Goal: Transaction & Acquisition: Book appointment/travel/reservation

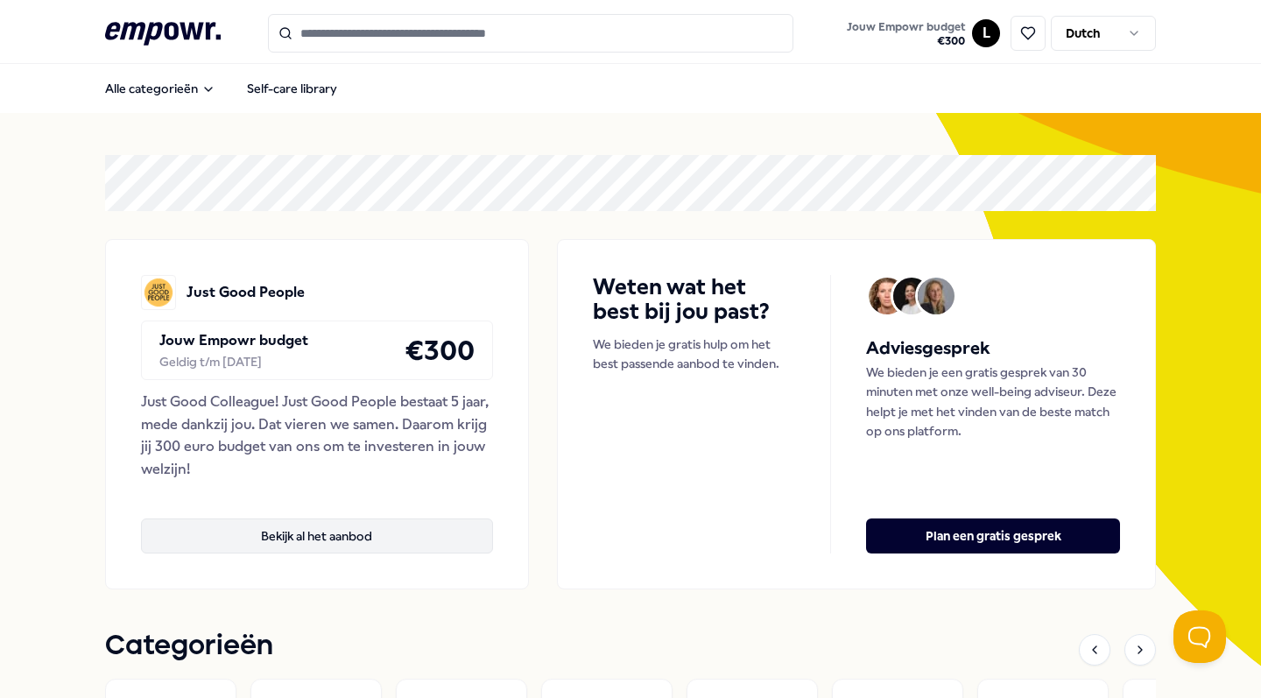
click at [373, 533] on button "Bekijk al het aanbod" at bounding box center [317, 536] width 352 height 35
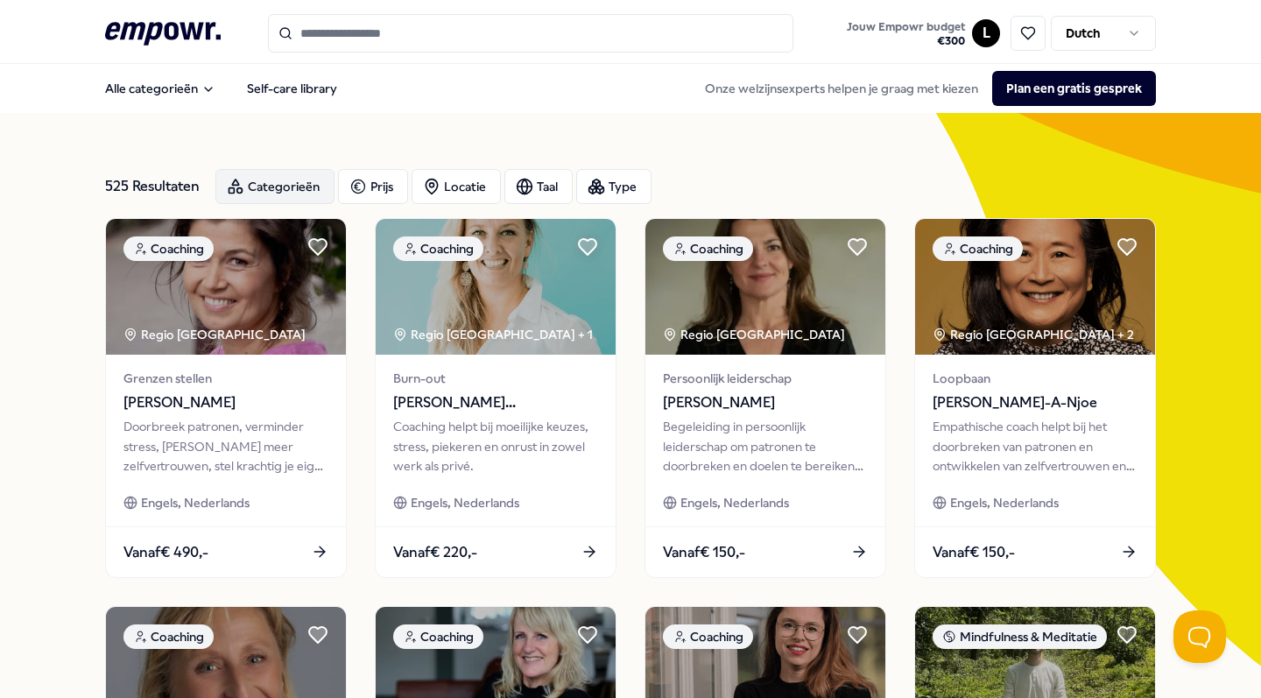
click at [270, 186] on div "Categorieën" at bounding box center [274, 186] width 119 height 35
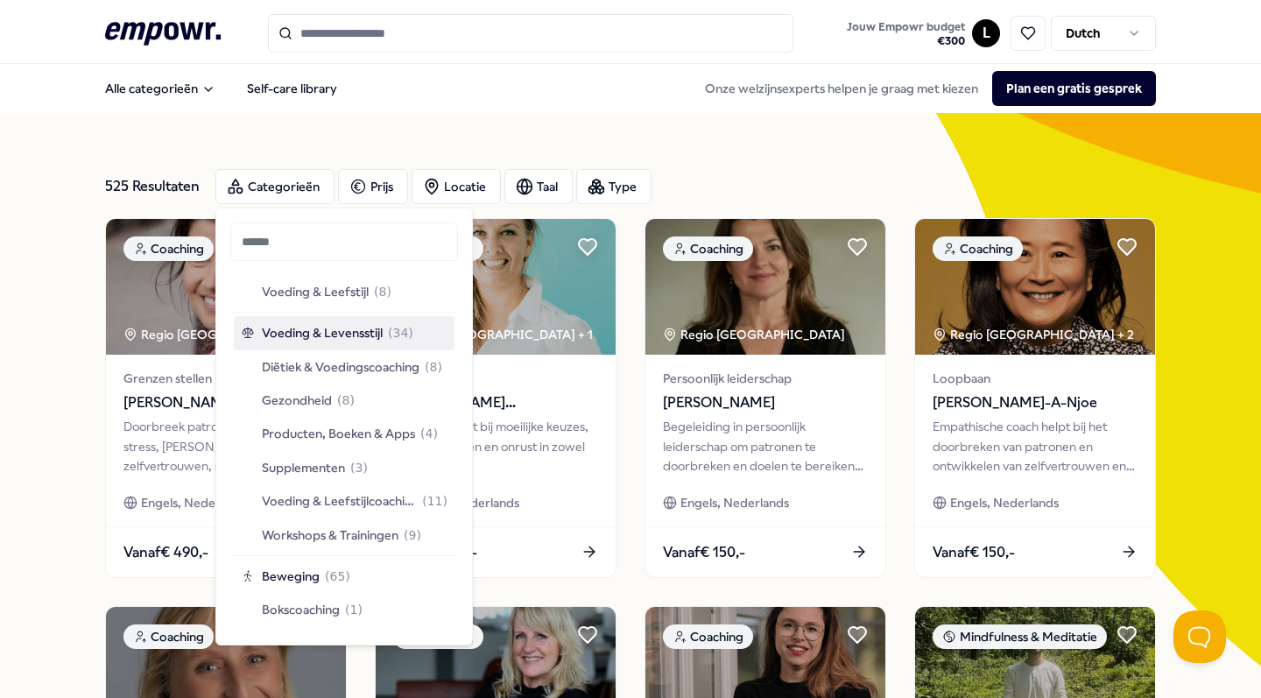
scroll to position [2269, 0]
click at [332, 456] on span "Supplementen" at bounding box center [303, 465] width 83 height 19
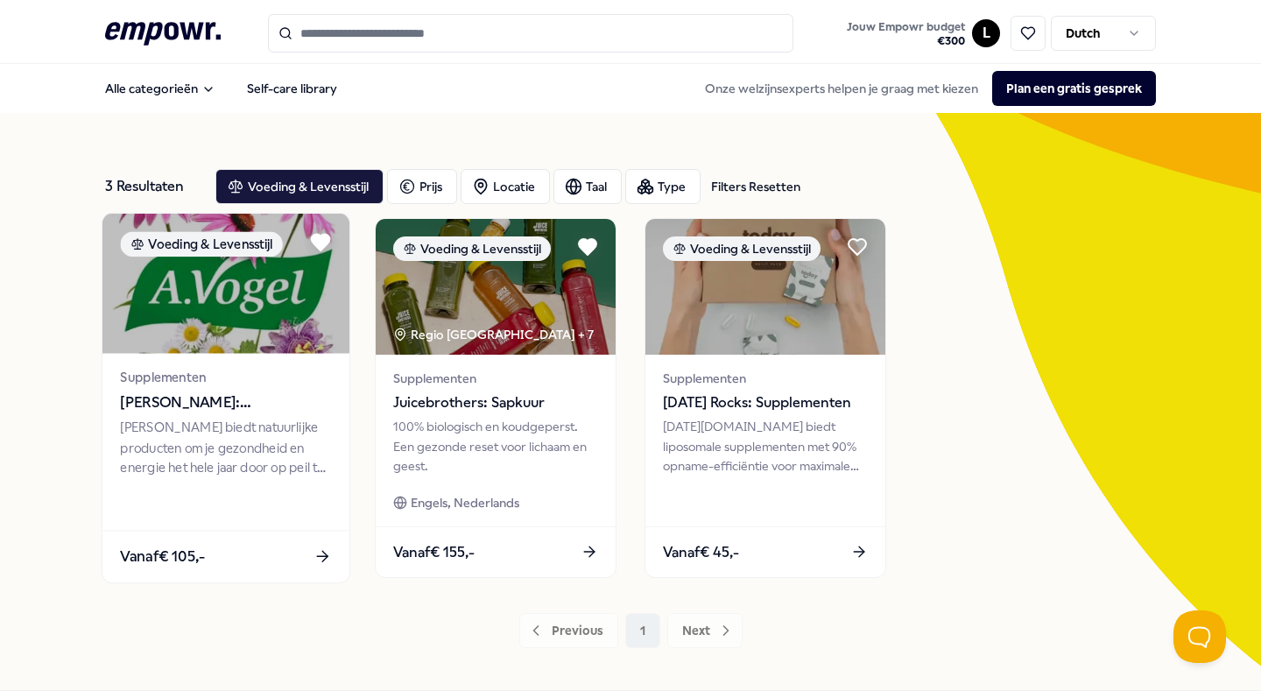
click at [272, 331] on img at bounding box center [225, 284] width 247 height 140
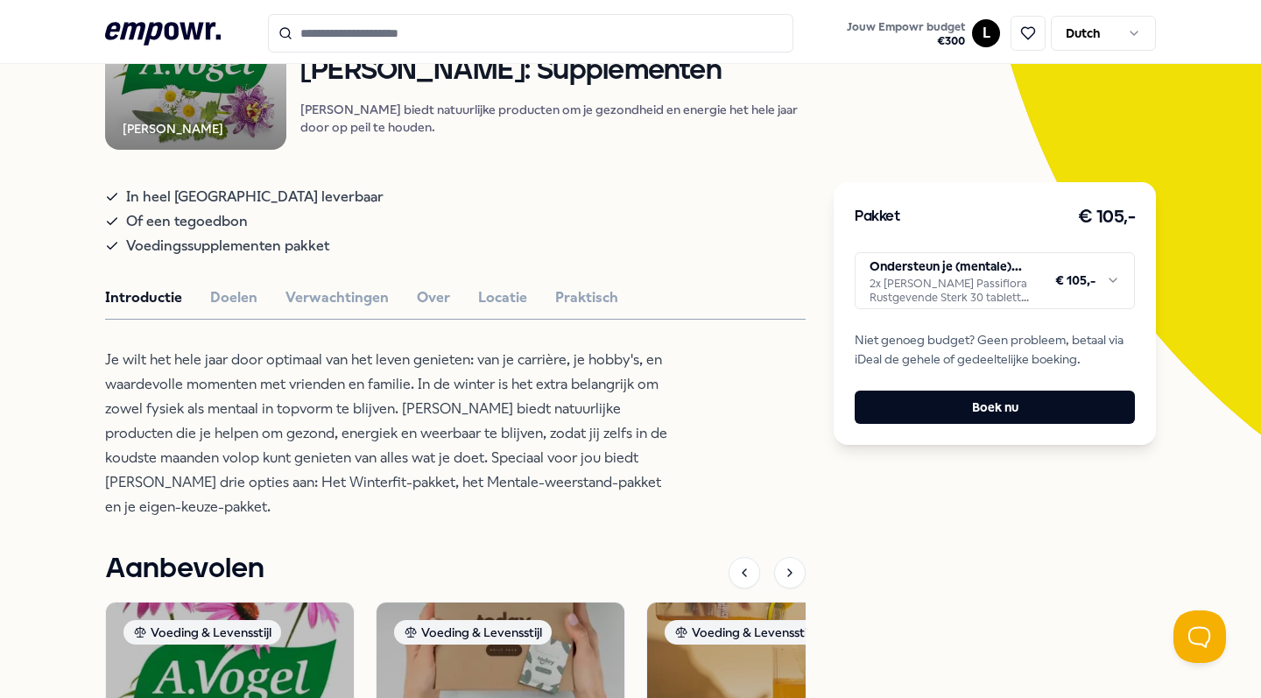
scroll to position [253, 0]
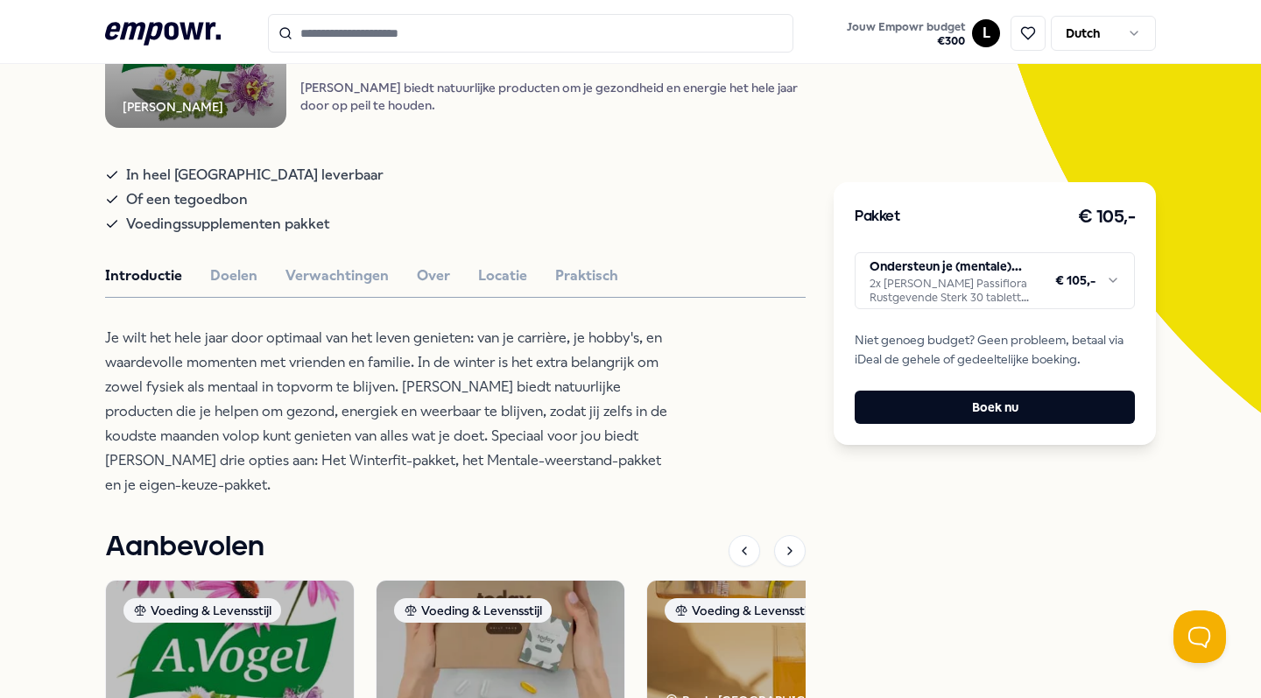
click at [945, 290] on html ".empowr-logo_svg__cls-1{fill:#03032f} Jouw Empowr budget € 300 L Dutch Alle cat…" at bounding box center [630, 349] width 1261 height 698
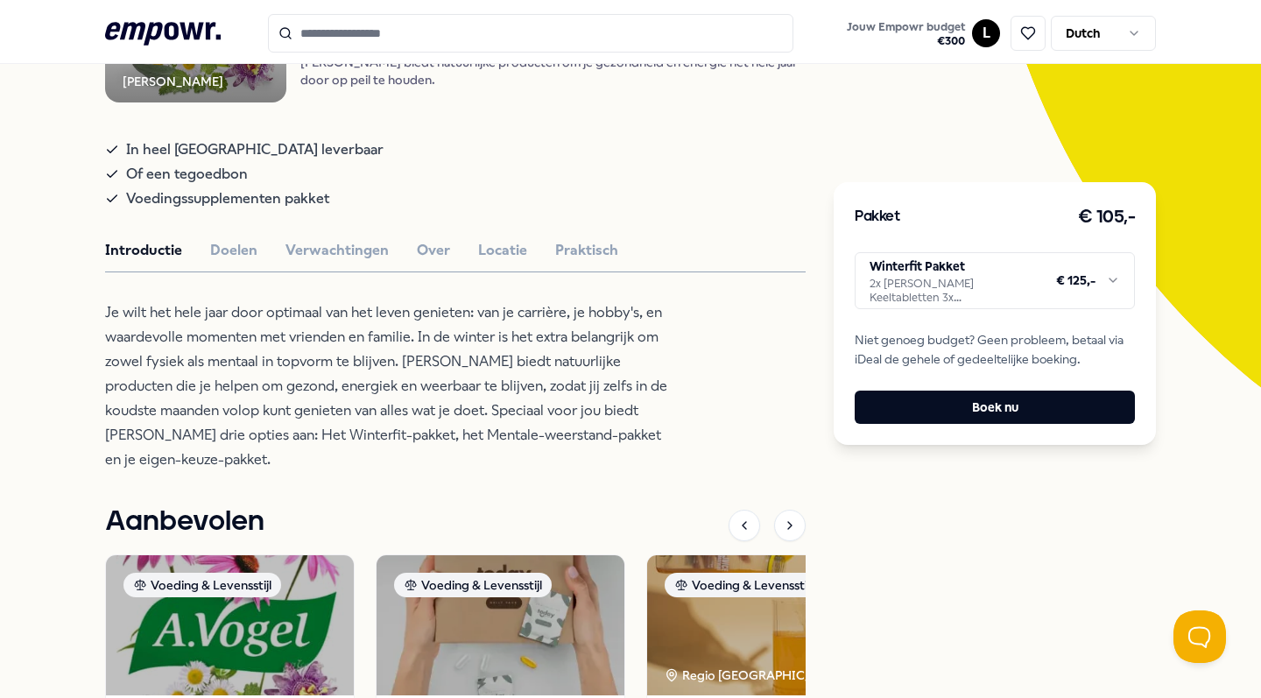
scroll to position [281, 0]
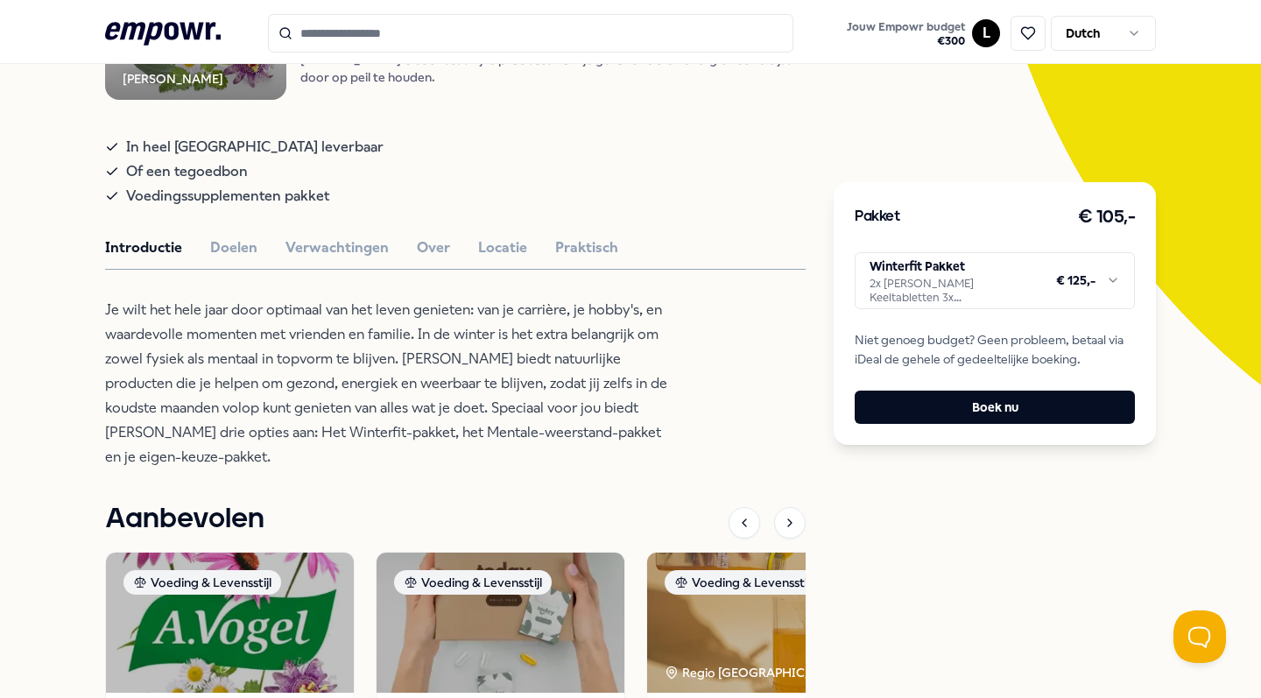
click at [910, 273] on html ".empowr-logo_svg__cls-1{fill:#03032f} Jouw Empowr budget € 300 L Dutch Alle cat…" at bounding box center [630, 349] width 1261 height 698
click at [926, 299] on html ".empowr-logo_svg__cls-1{fill:#03032f} Jouw Empowr budget € 300 L Dutch Alle cat…" at bounding box center [630, 349] width 1261 height 698
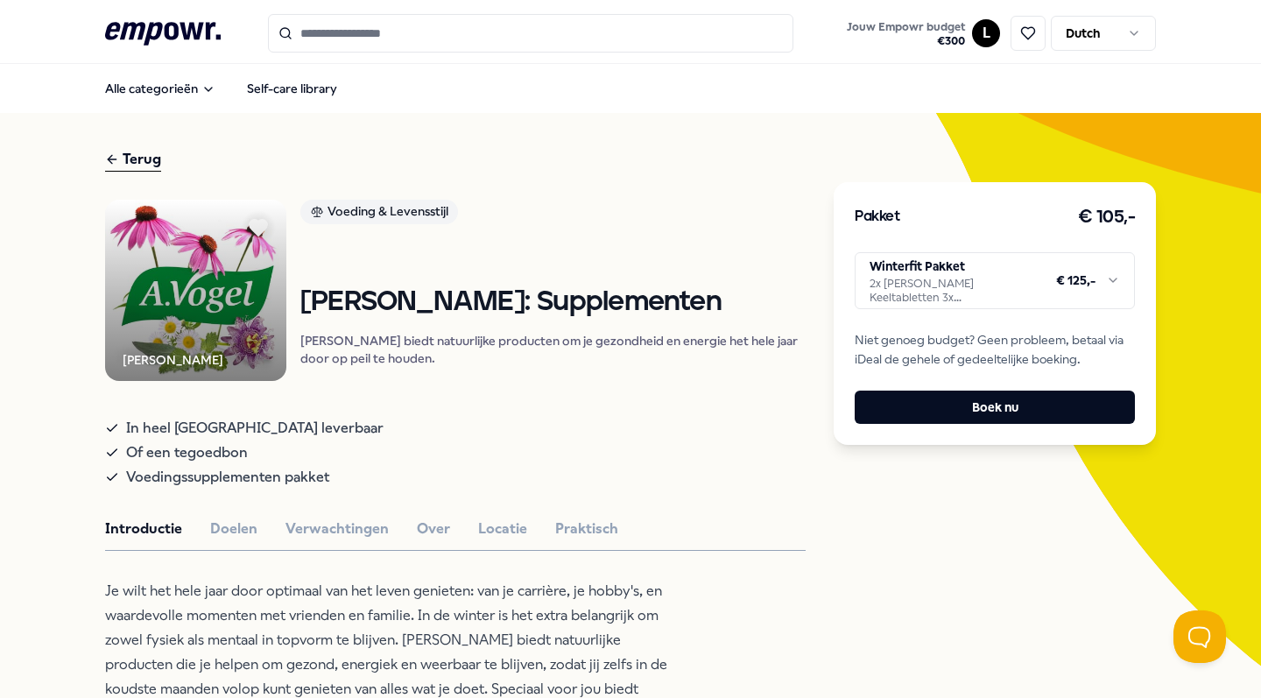
scroll to position [0, 0]
click at [994, 275] on html ".empowr-logo_svg__cls-1{fill:#03032f} Jouw Empowr budget € 300 L Dutch Alle cat…" at bounding box center [630, 349] width 1261 height 698
click at [971, 282] on html ".empowr-logo_svg__cls-1{fill:#03032f} Jouw Empowr budget € 300 L Dutch Alle cat…" at bounding box center [630, 349] width 1261 height 698
click at [983, 272] on html ".empowr-logo_svg__cls-1{fill:#03032f} Jouw Empowr budget € 300 L Dutch Alle cat…" at bounding box center [630, 349] width 1261 height 698
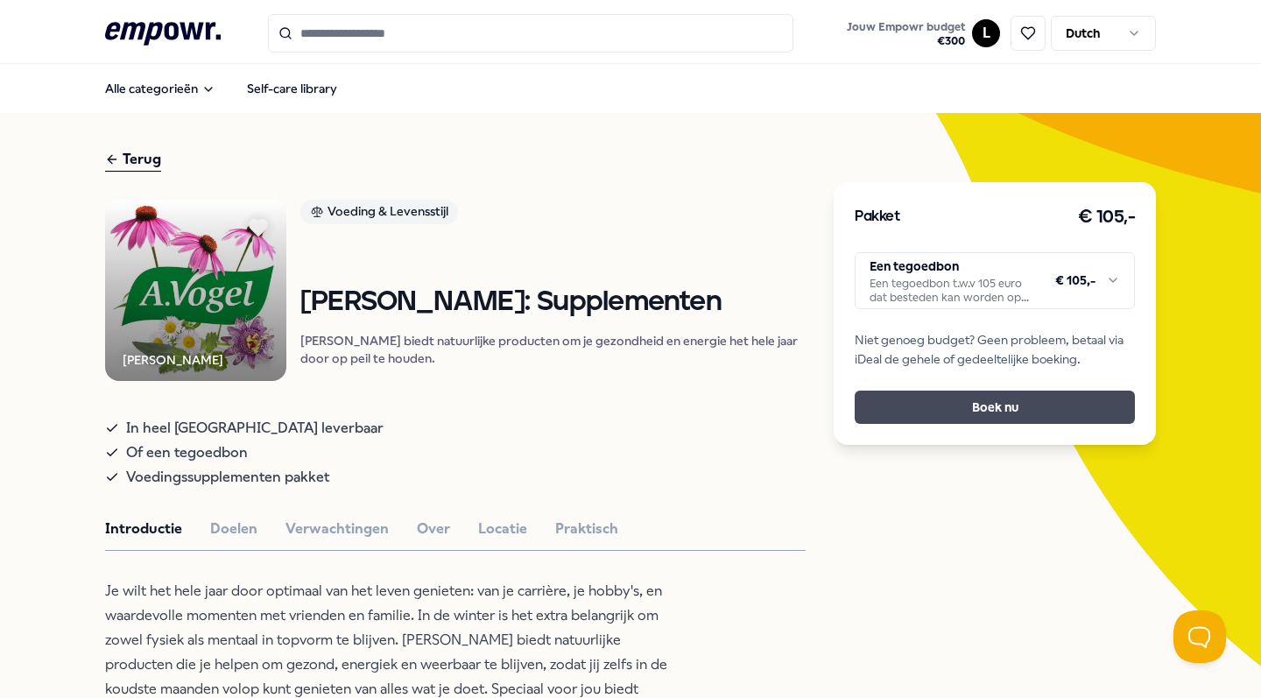
click at [875, 413] on button "Boek nu" at bounding box center [995, 407] width 280 height 33
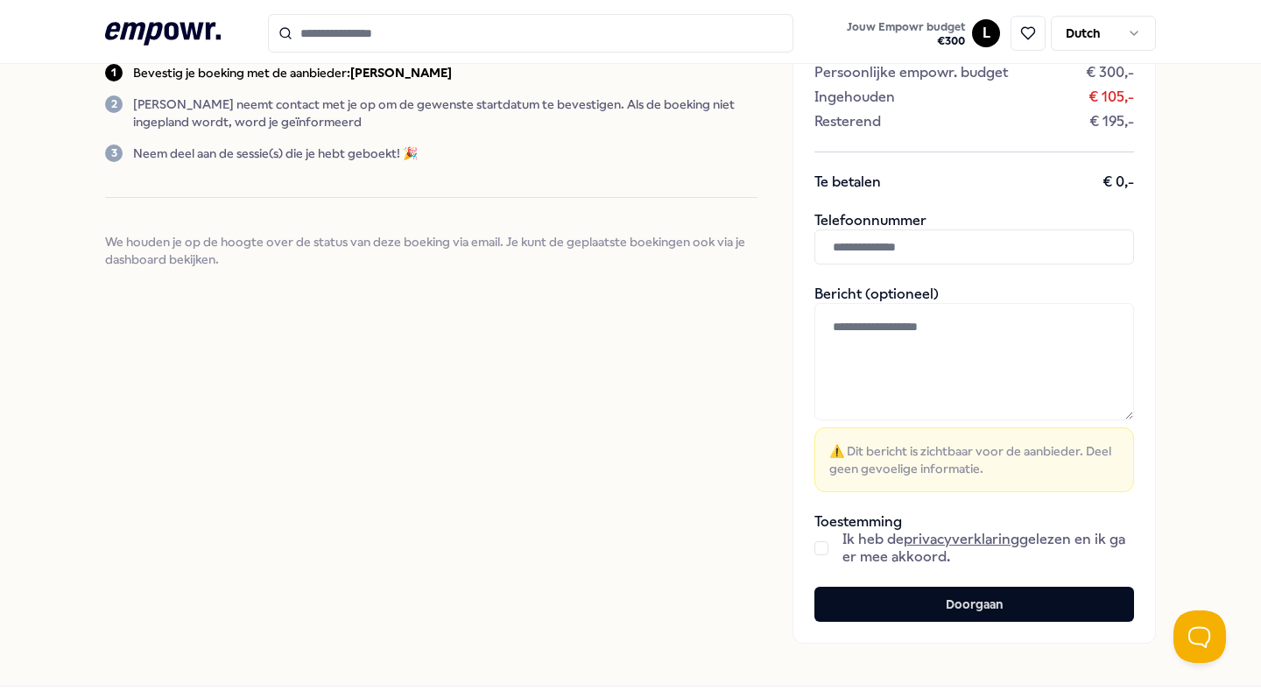
scroll to position [254, 0]
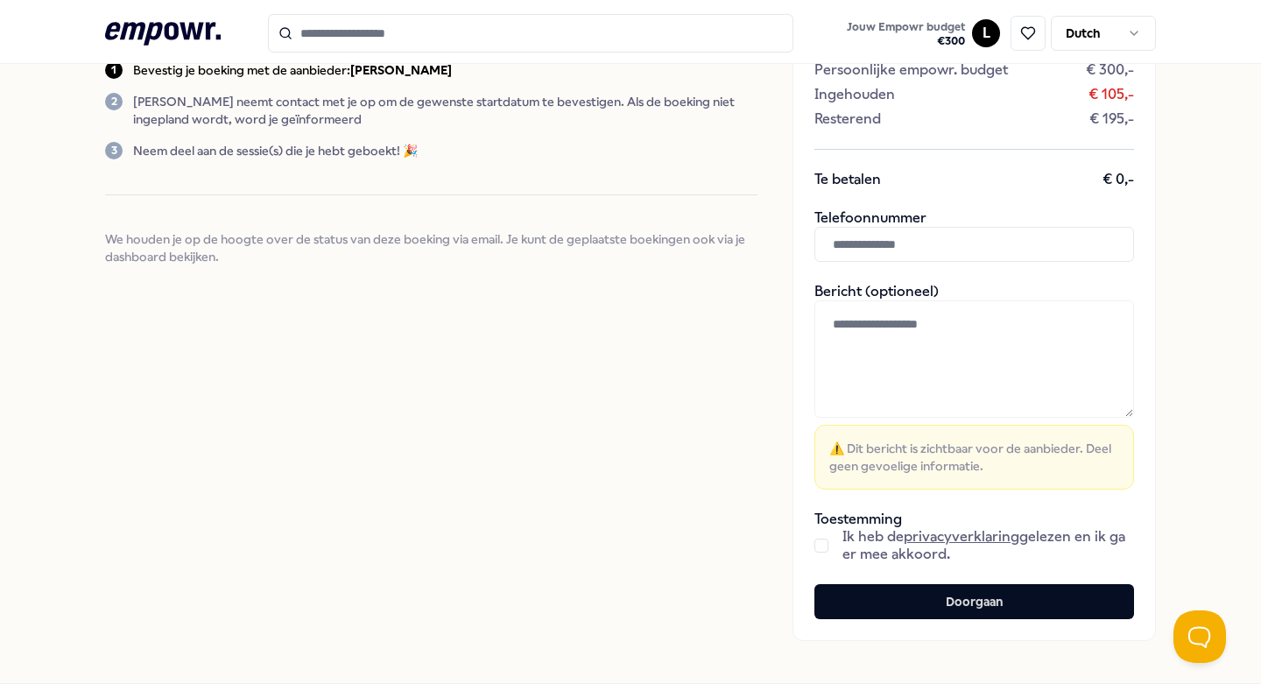
click at [849, 255] on input "text" at bounding box center [975, 244] width 320 height 35
type input "**********"
click at [908, 320] on textarea at bounding box center [975, 358] width 320 height 117
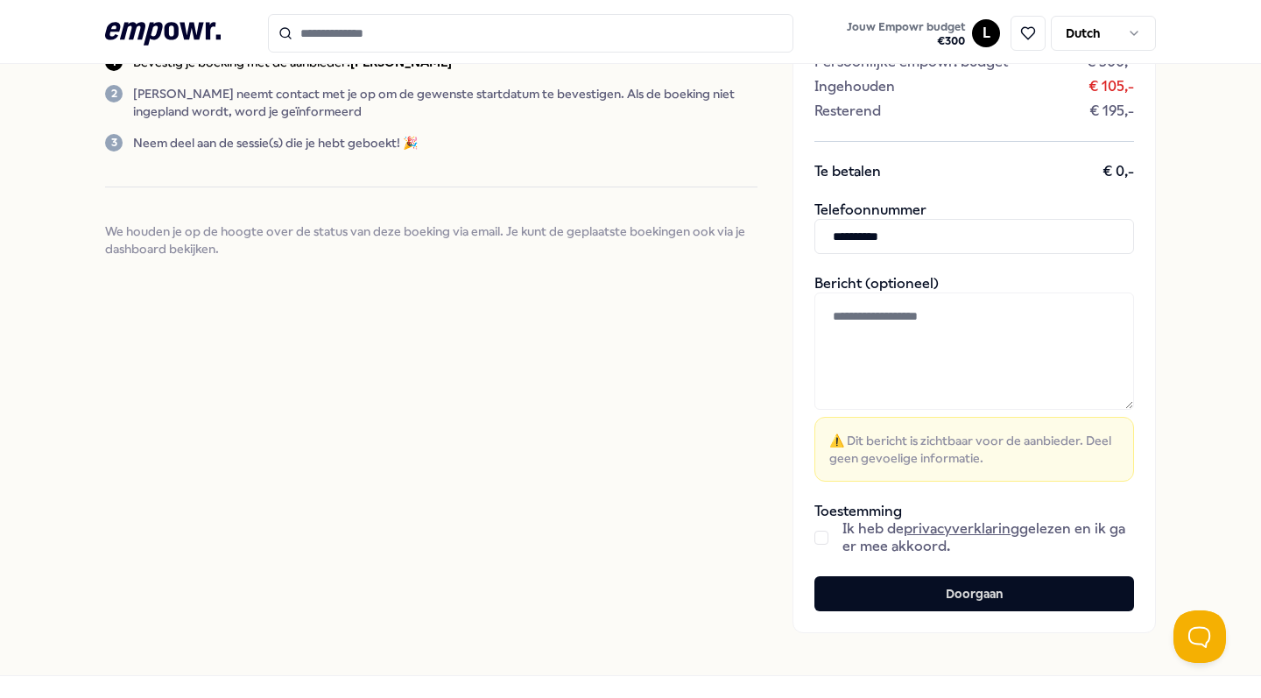
scroll to position [268, 0]
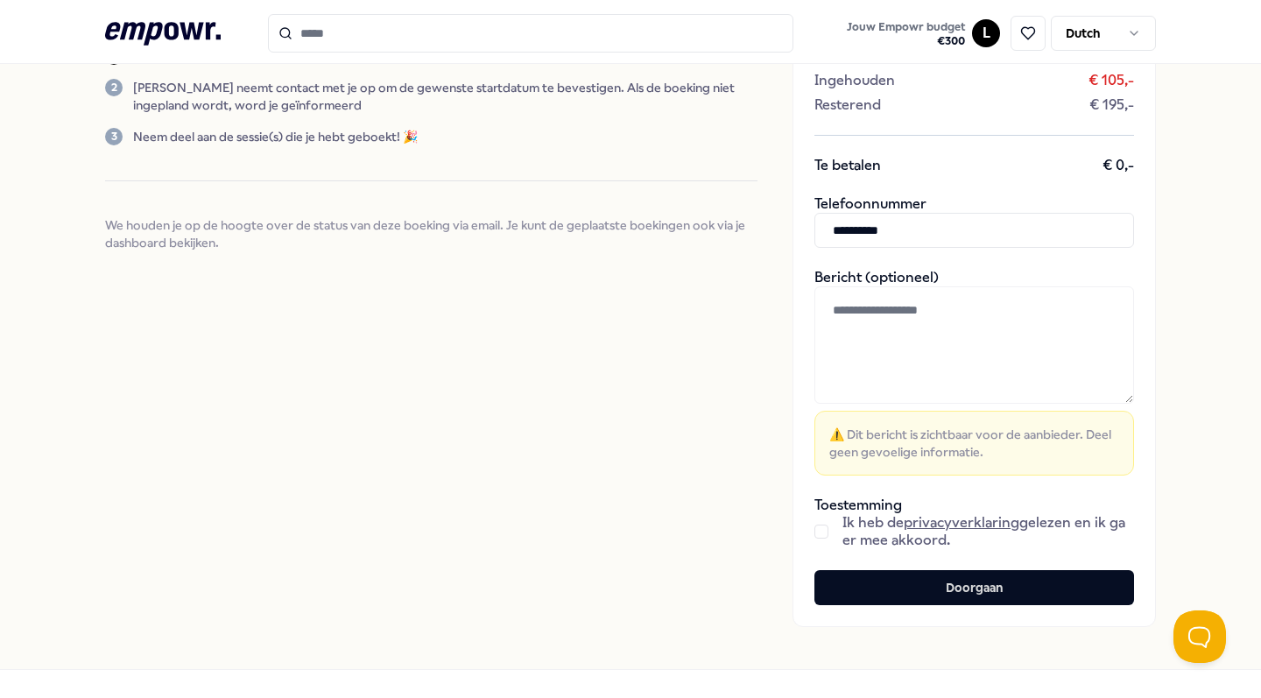
click at [826, 532] on button "button" at bounding box center [822, 532] width 14 height 14
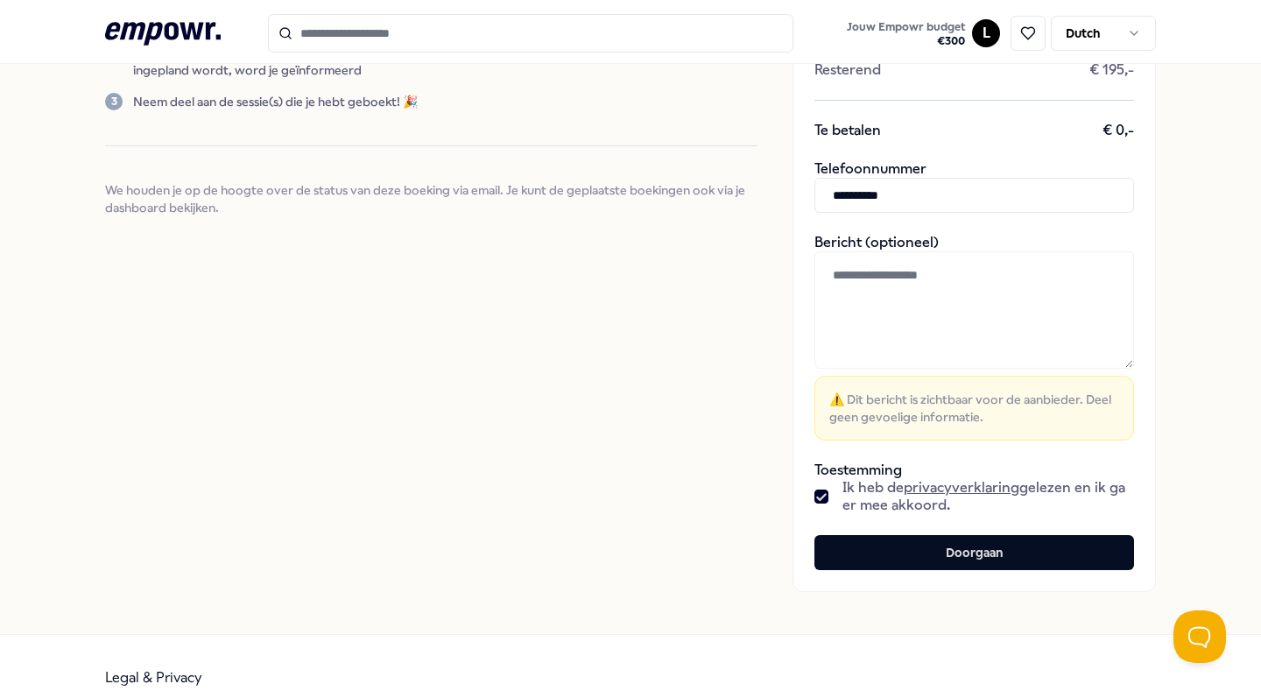
scroll to position [321, 0]
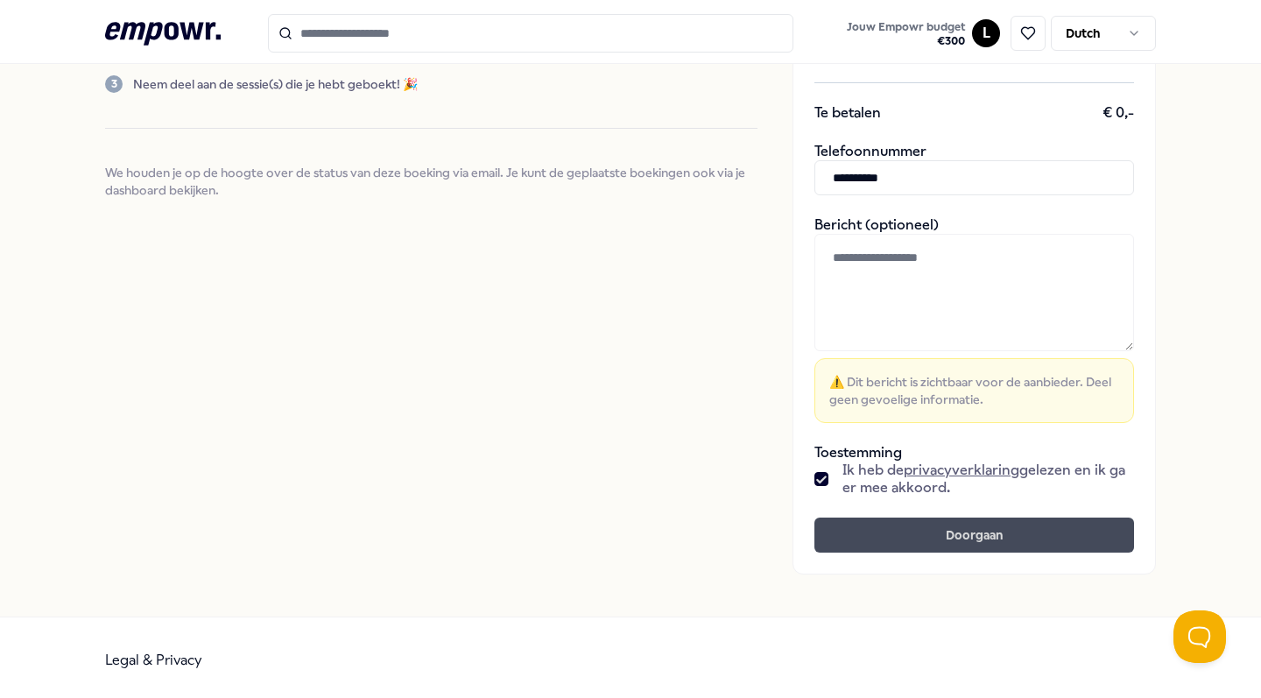
click at [978, 537] on button "Doorgaan" at bounding box center [975, 535] width 320 height 35
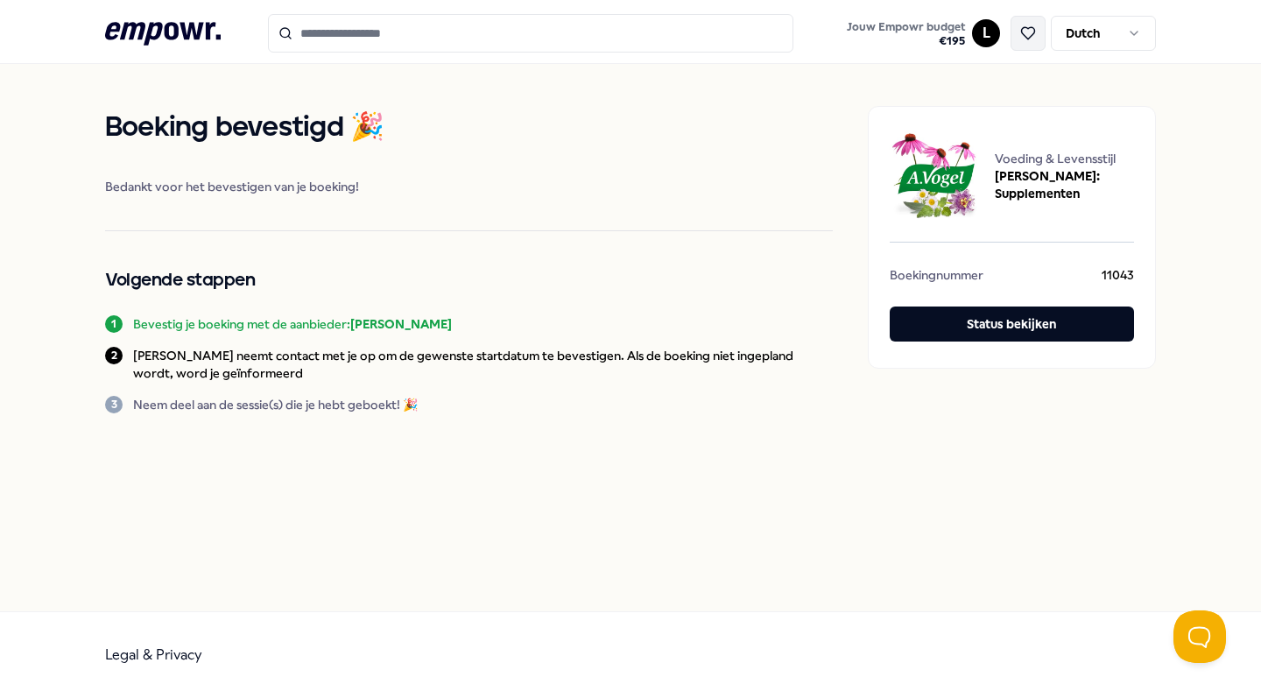
click at [1022, 30] on icon at bounding box center [1028, 33] width 13 height 12
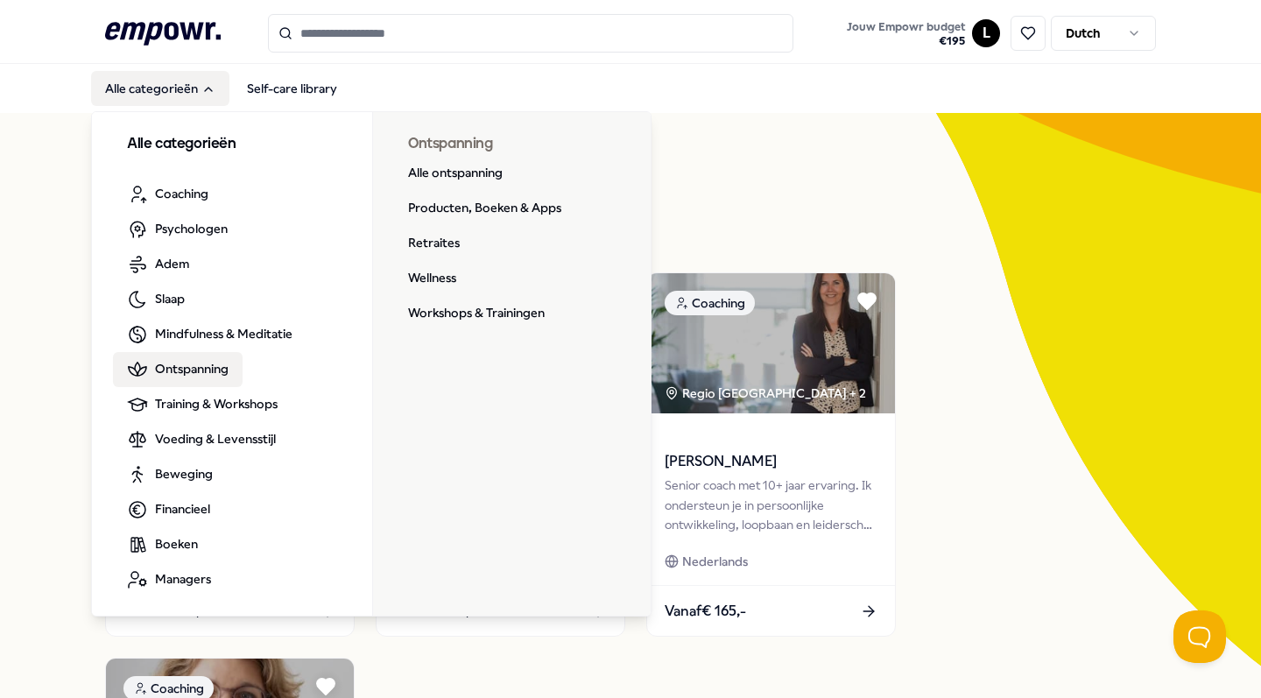
click at [163, 366] on span "Ontspanning" at bounding box center [192, 368] width 74 height 19
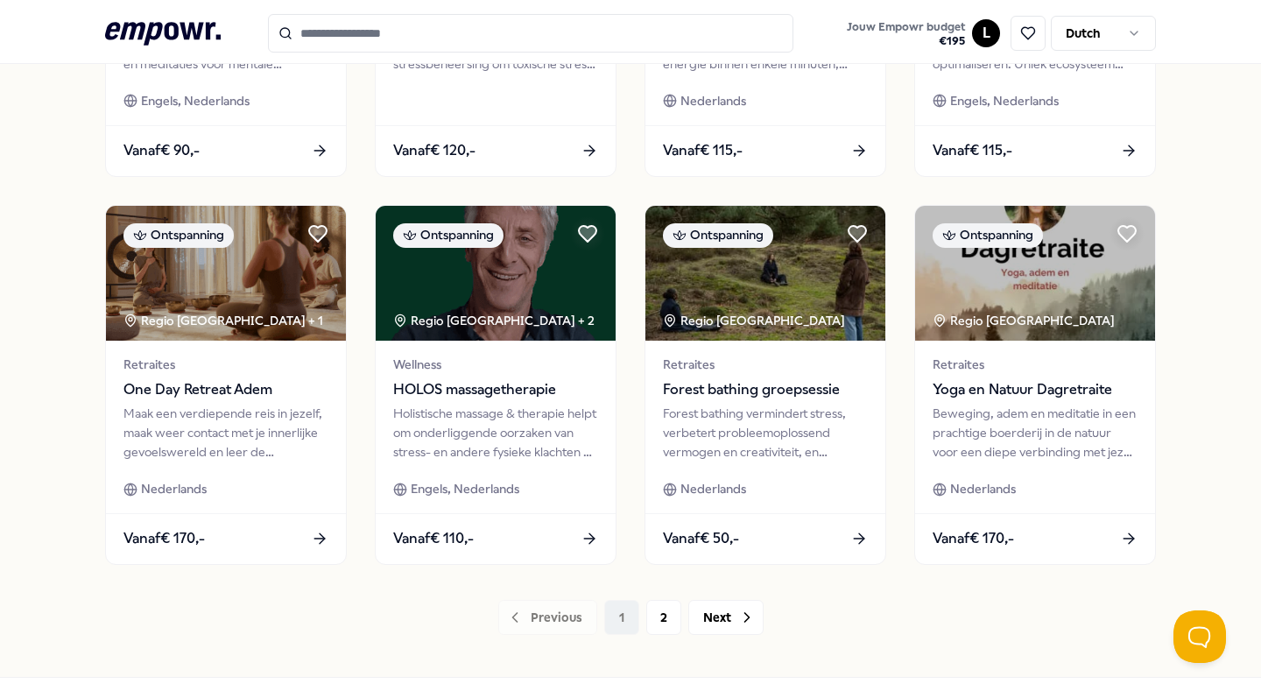
scroll to position [795, 0]
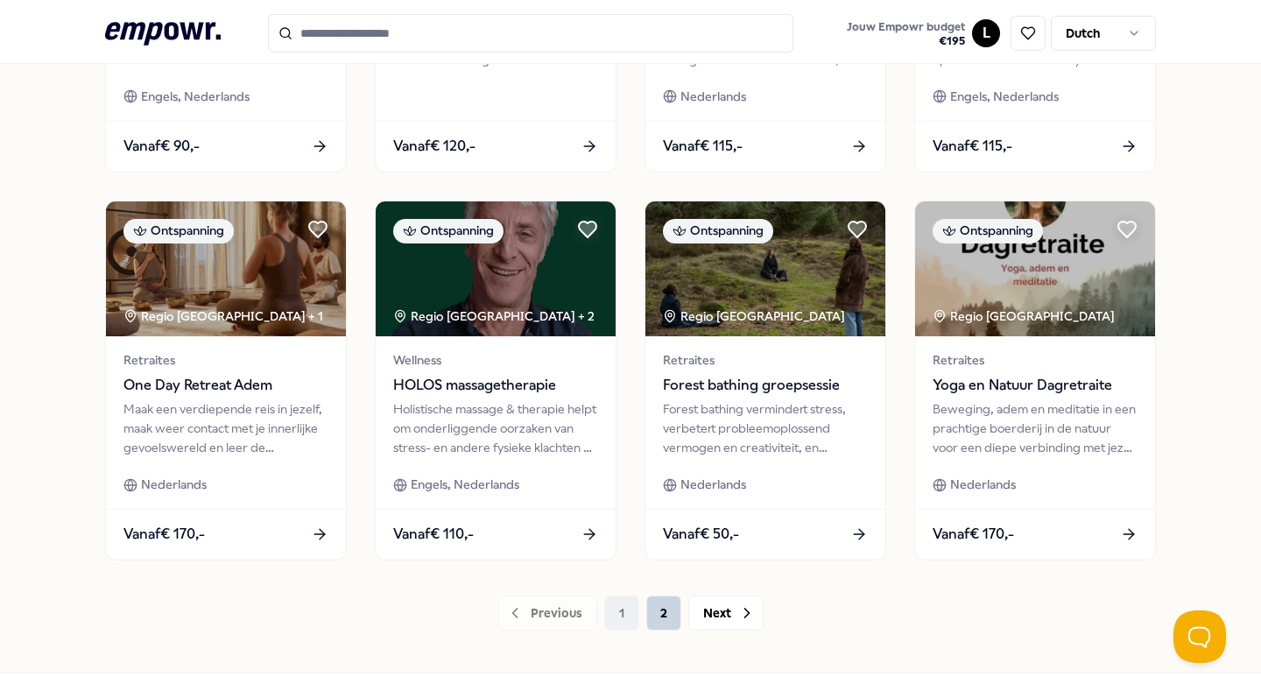
click at [664, 611] on button "2" at bounding box center [663, 613] width 35 height 35
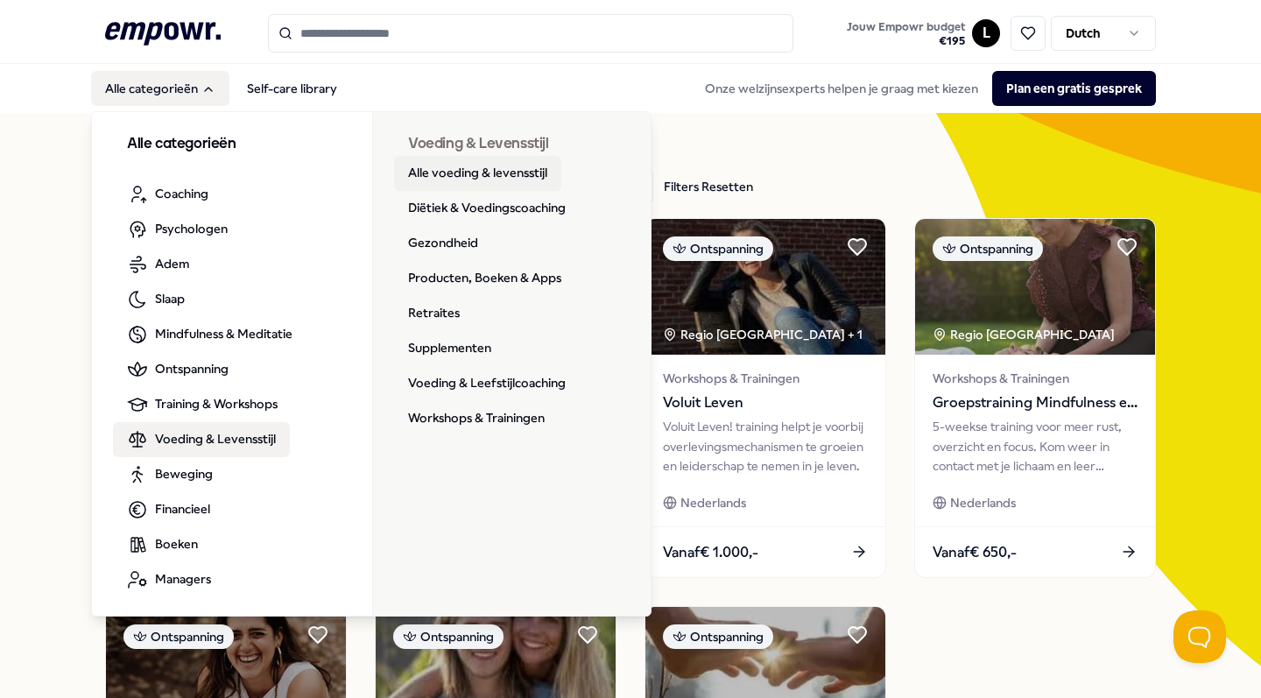
click at [436, 166] on link "Alle voeding & levensstijl" at bounding box center [477, 173] width 167 height 35
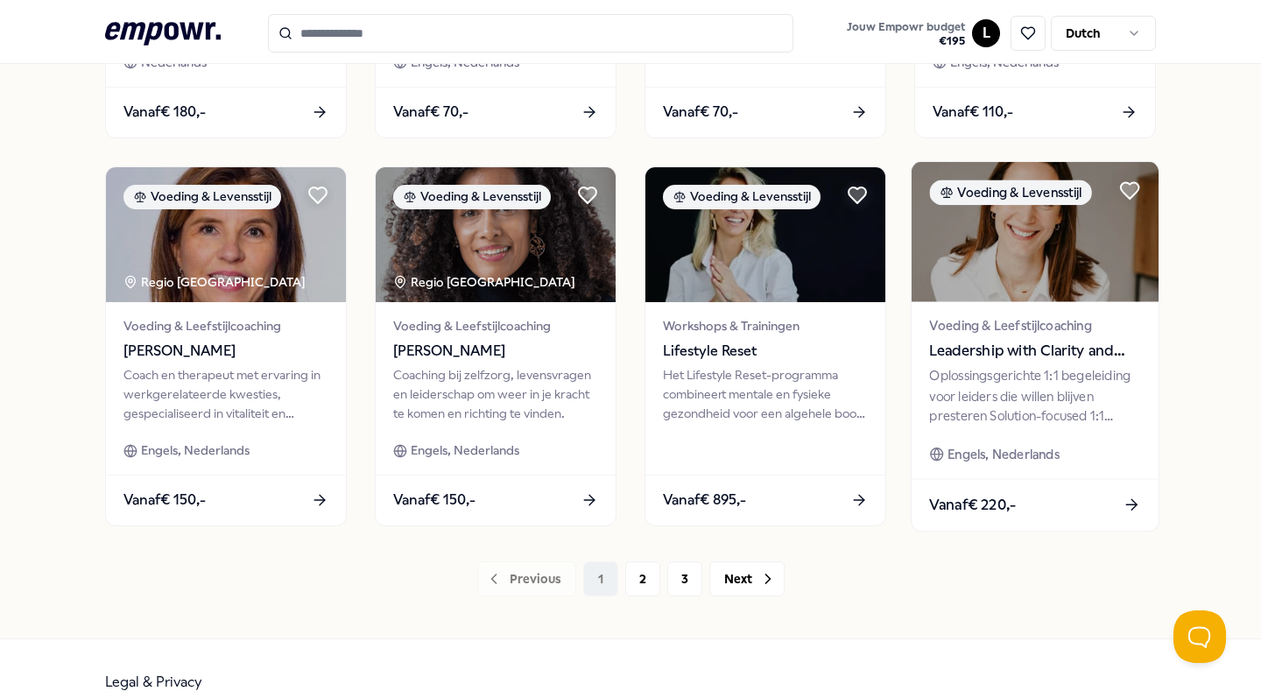
scroll to position [825, 0]
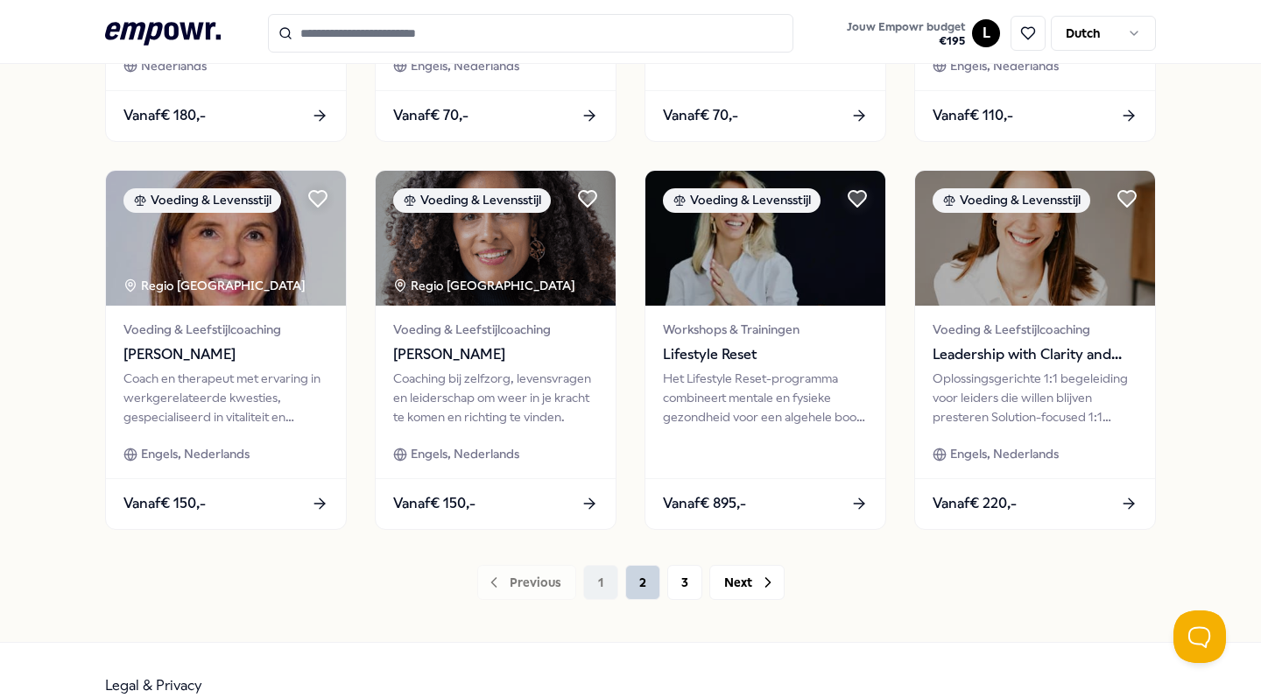
click at [647, 583] on button "2" at bounding box center [642, 582] width 35 height 35
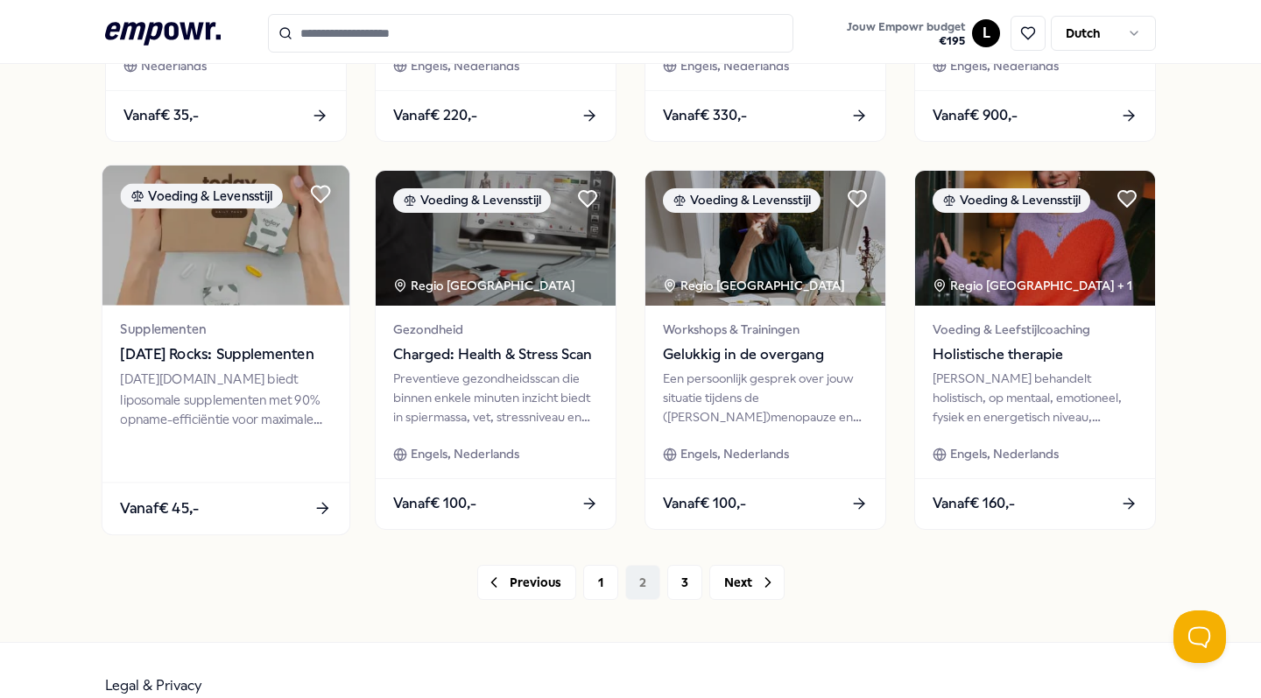
click at [334, 425] on div "Supplementen [DATE] Rocks: Supplementen [DATE][DOMAIN_NAME] biedt liposomale su…" at bounding box center [225, 393] width 247 height 177
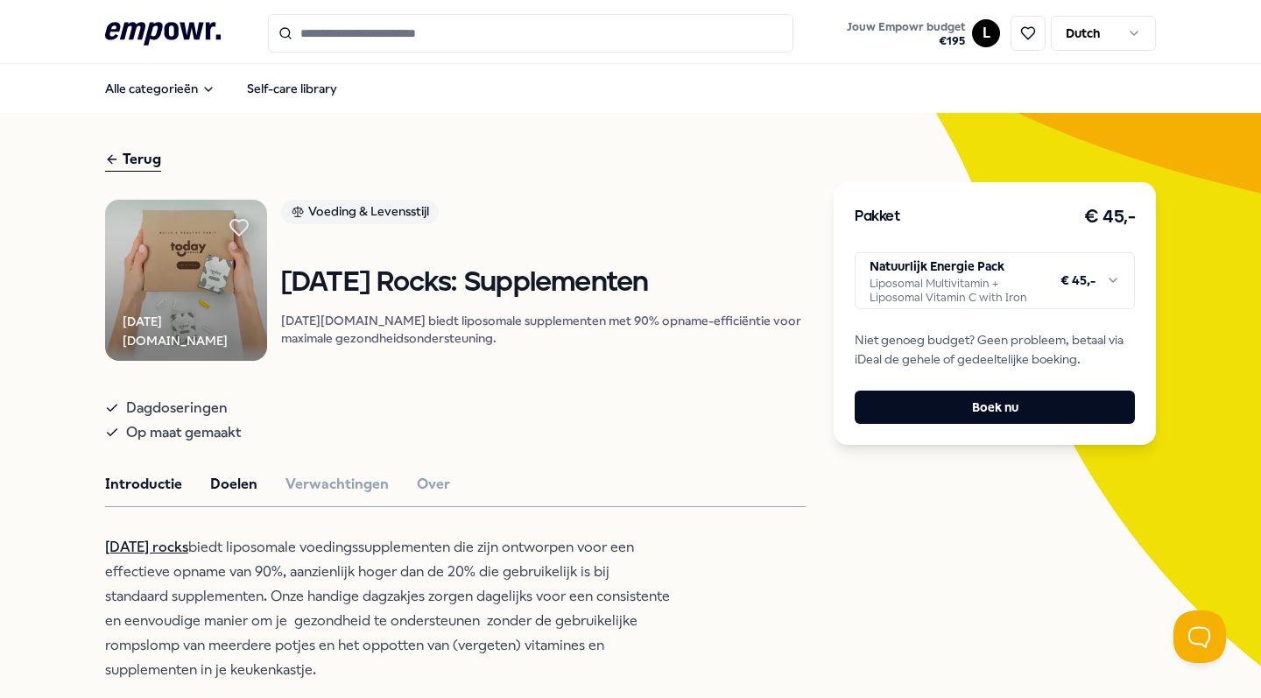
click at [216, 496] on button "Doelen" at bounding box center [233, 484] width 47 height 23
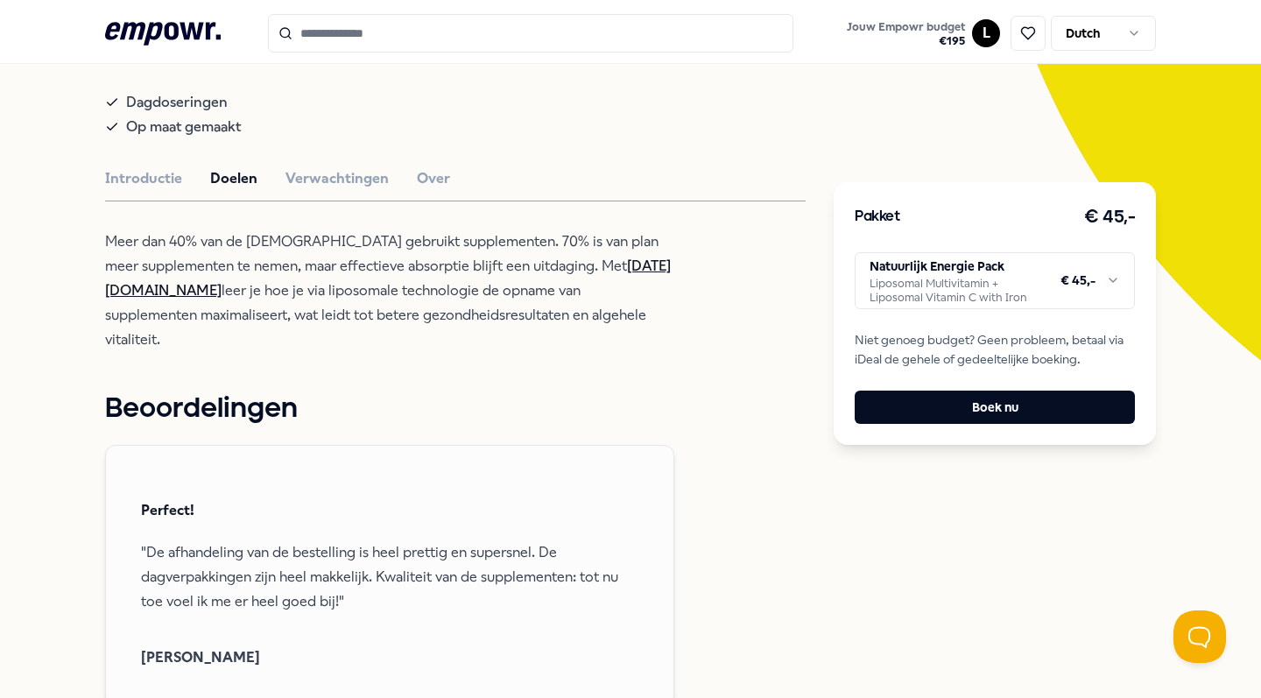
scroll to position [280, 0]
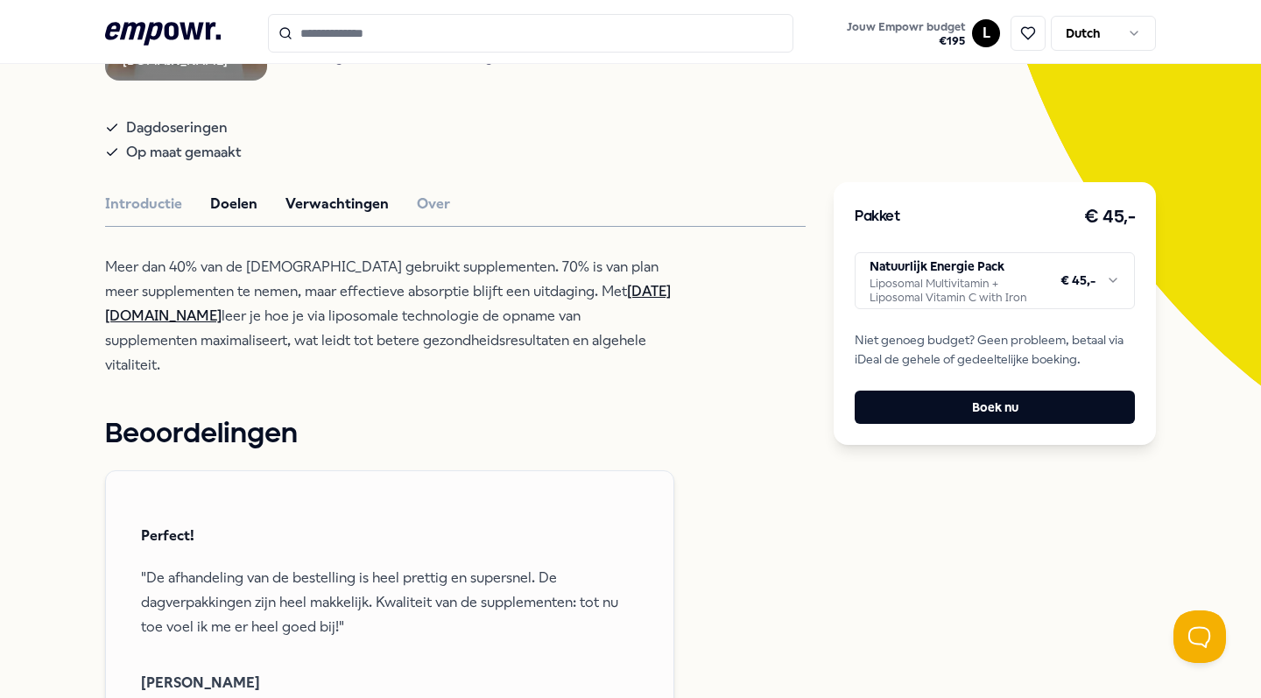
click at [340, 215] on button "Verwachtingen" at bounding box center [337, 204] width 103 height 23
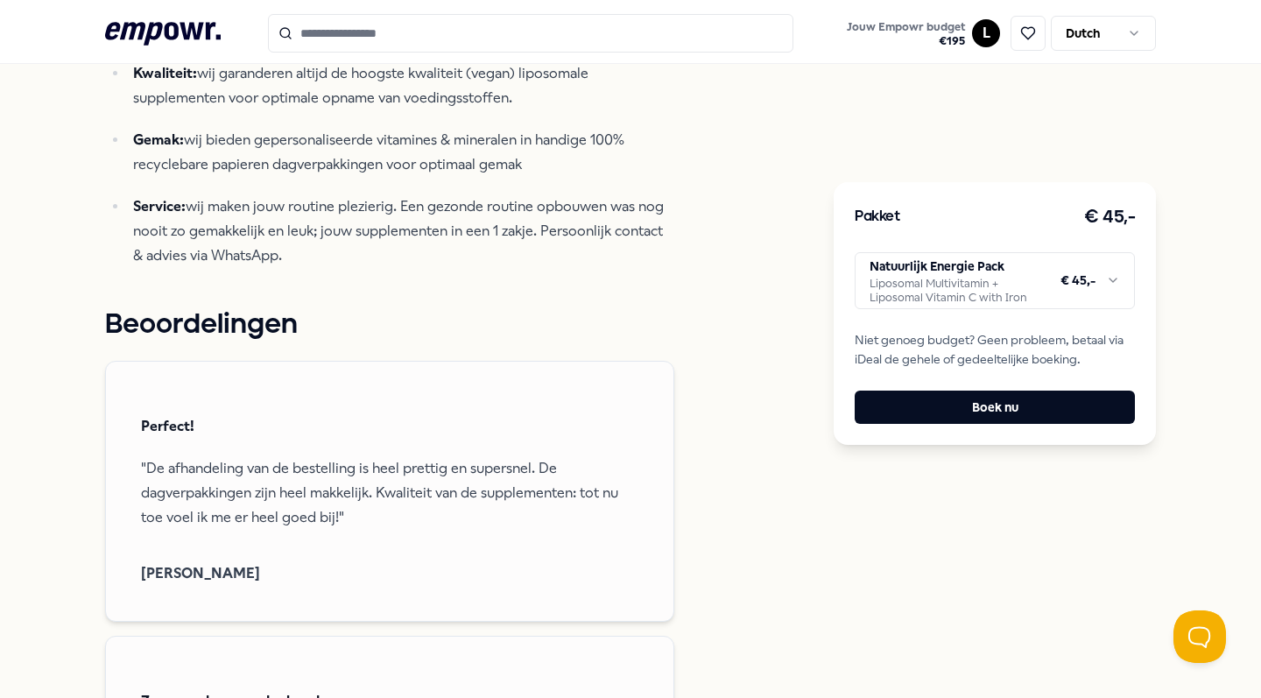
scroll to position [185, 0]
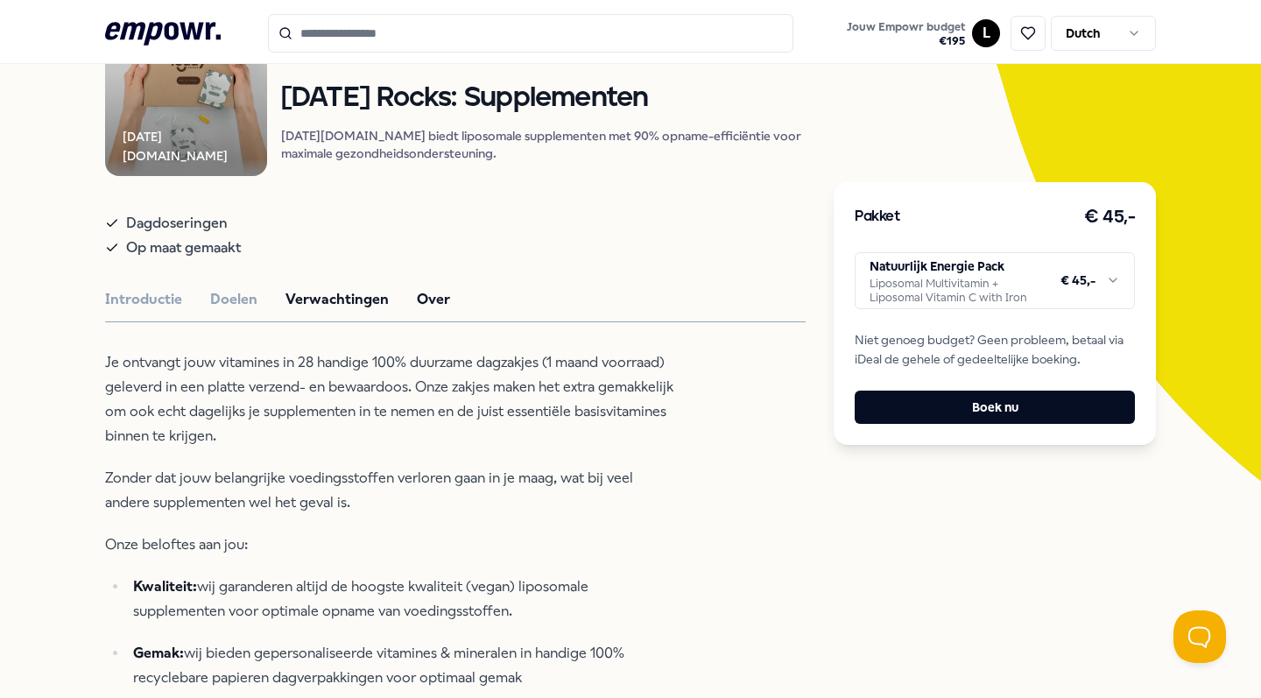
click at [417, 311] on button "Over" at bounding box center [433, 299] width 33 height 23
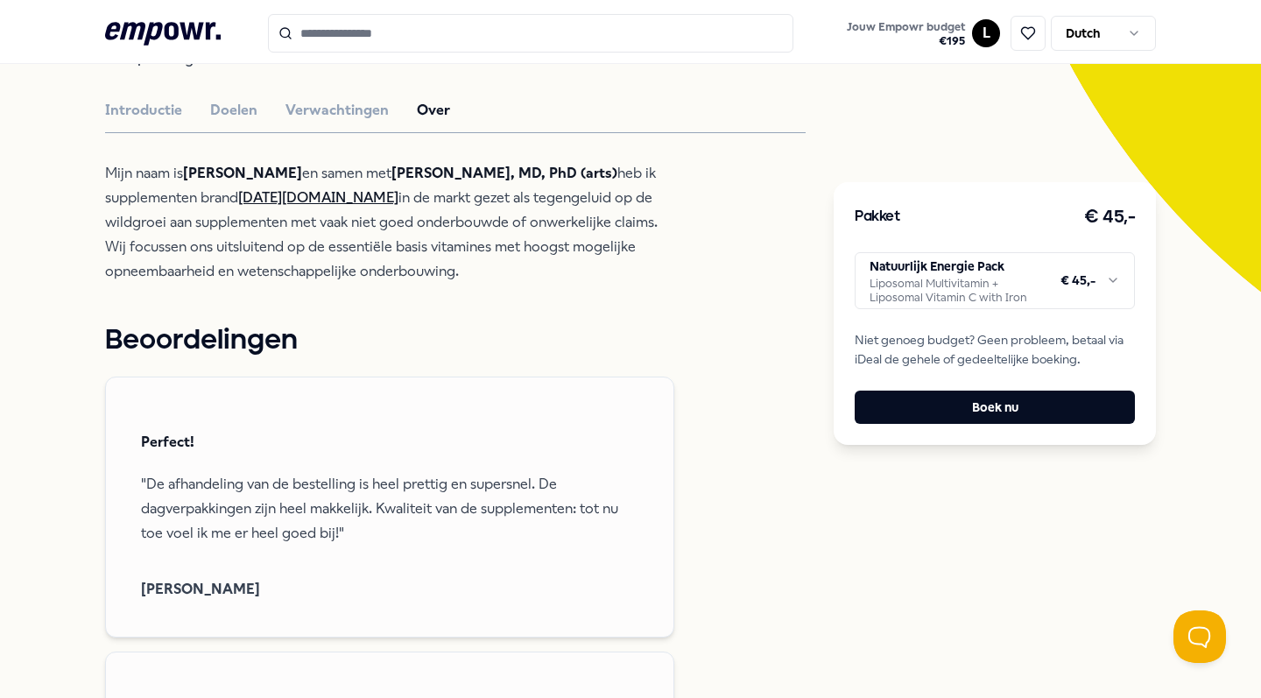
scroll to position [388, 0]
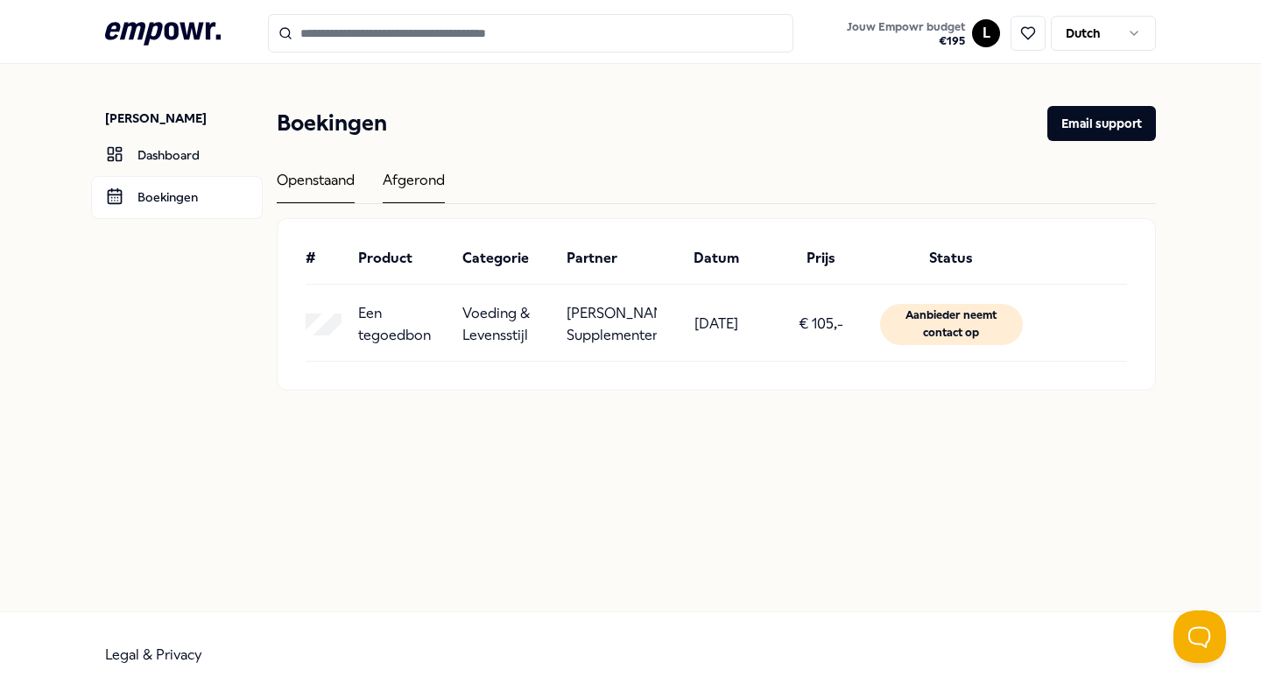
click at [393, 189] on div "Afgerond" at bounding box center [414, 186] width 62 height 34
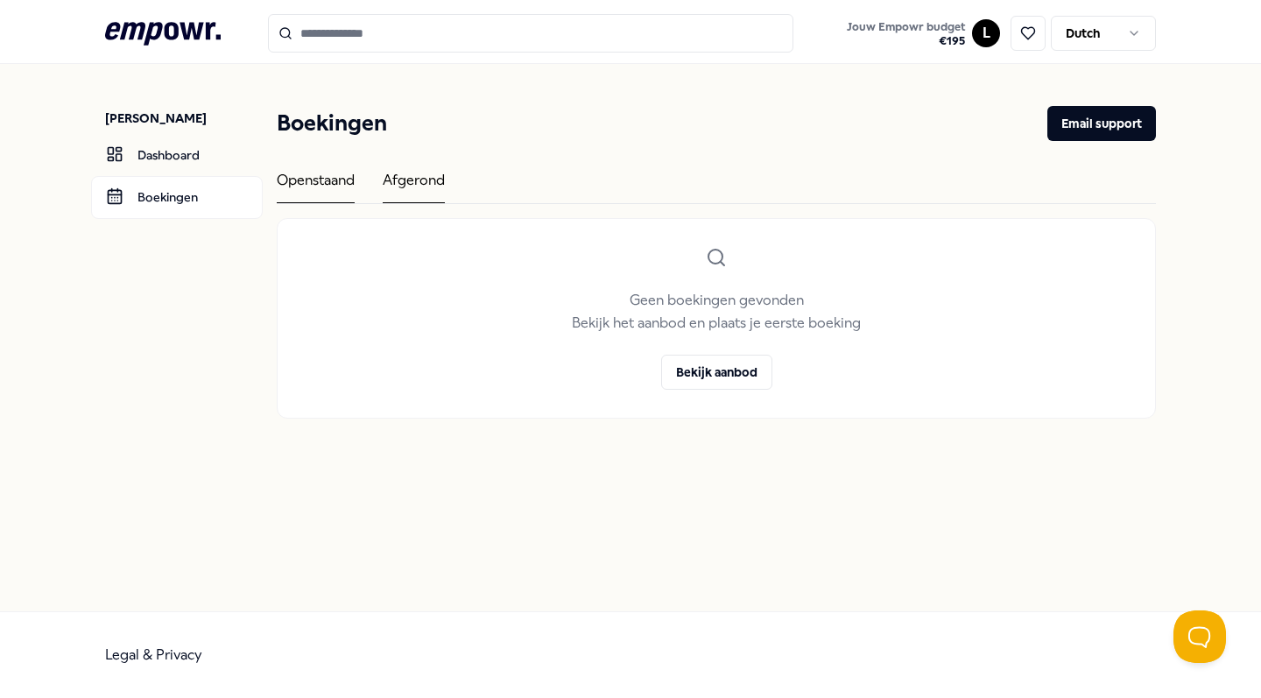
click at [315, 192] on div "Openstaand" at bounding box center [316, 186] width 78 height 34
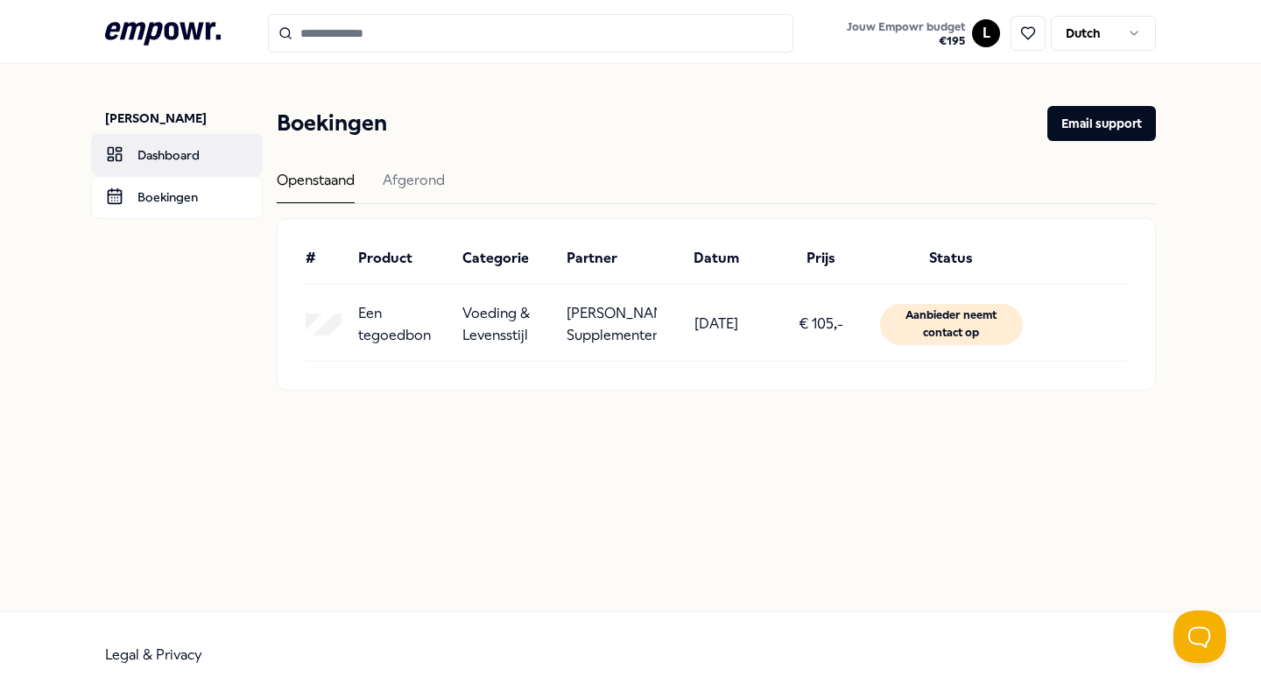
click at [216, 143] on link "Dashboard" at bounding box center [177, 155] width 172 height 42
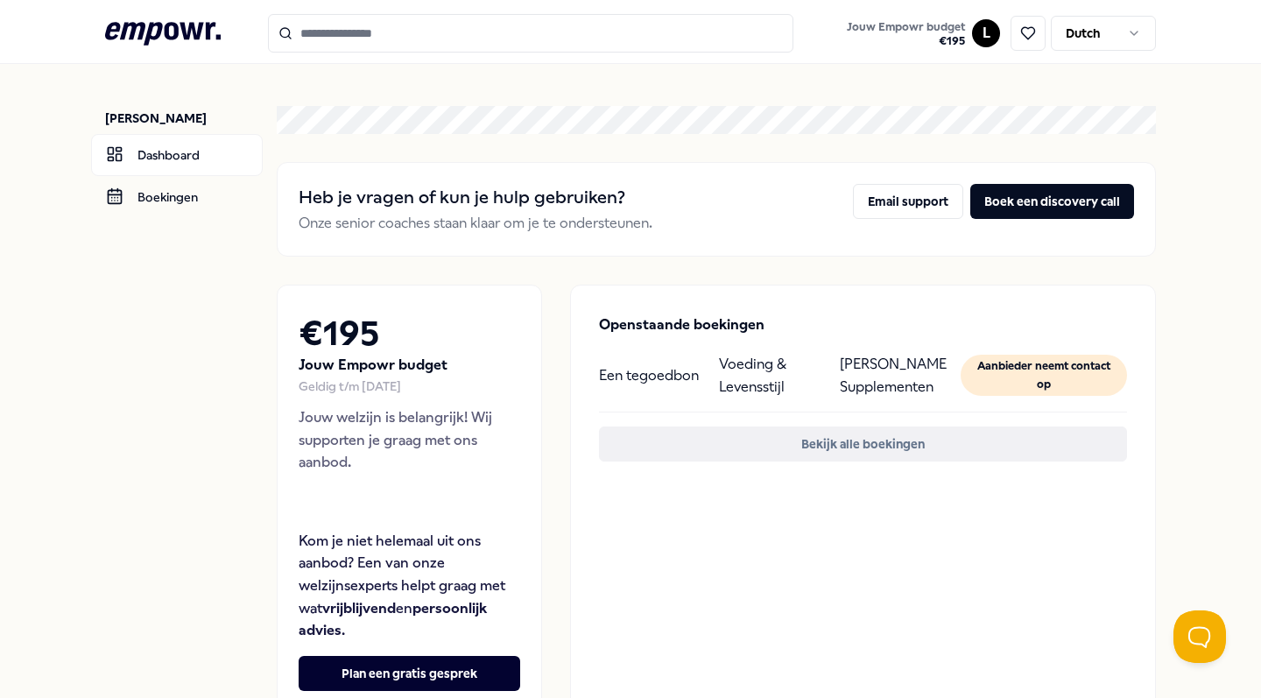
click at [872, 439] on button "Bekijk alle boekingen" at bounding box center [863, 444] width 528 height 35
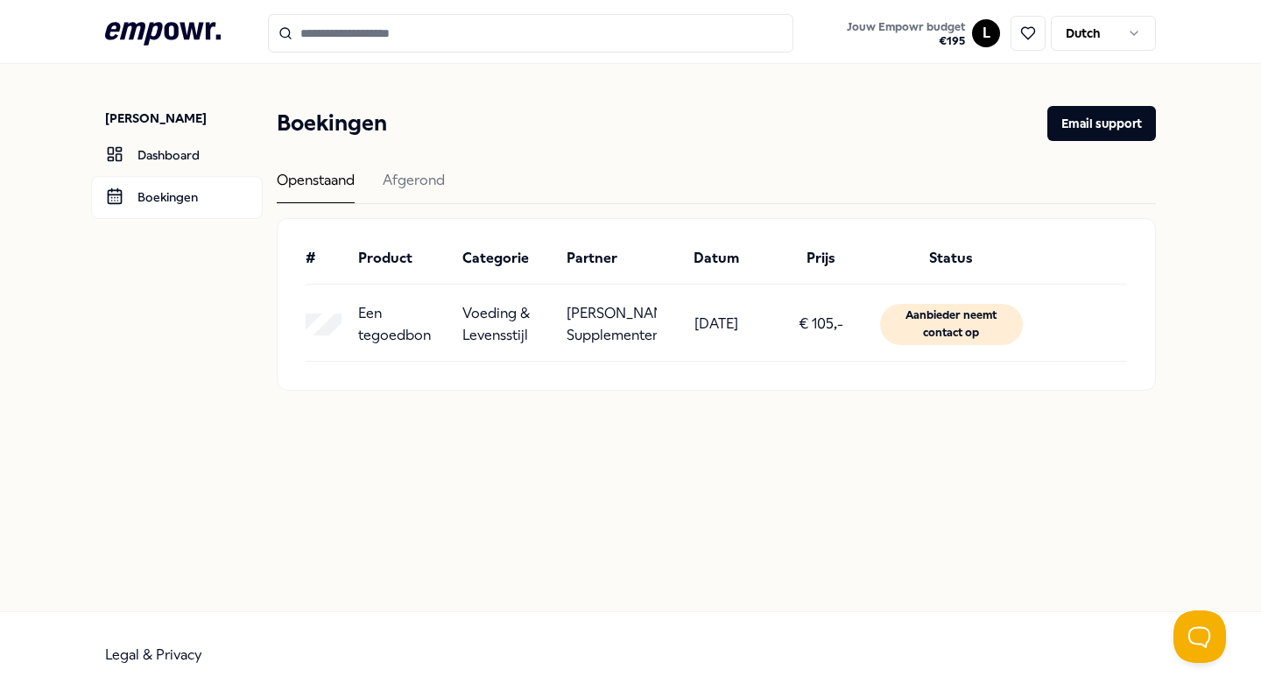
click at [135, 102] on nav "Lauré van der Eijk Dashboard Boekingen" at bounding box center [184, 248] width 158 height 369
click at [154, 126] on p "Lauré van der Eijk" at bounding box center [184, 118] width 158 height 18
click at [1028, 34] on icon at bounding box center [1029, 33] width 16 height 16
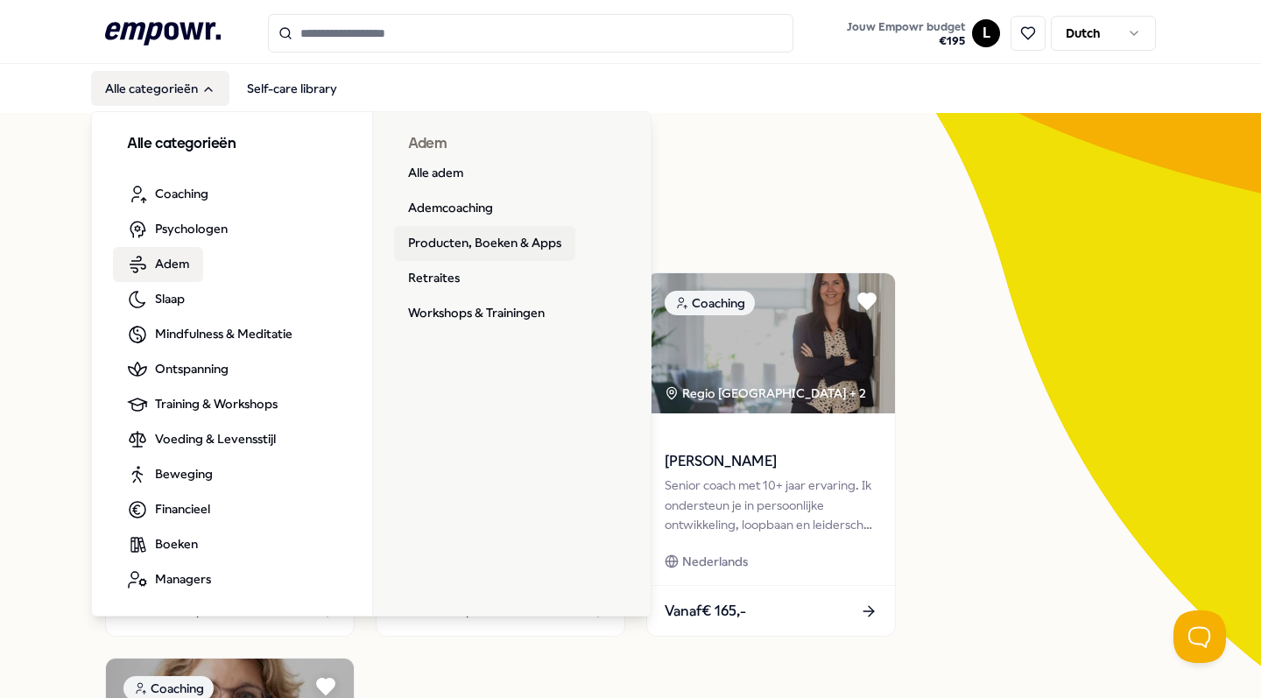
click at [448, 244] on link "Producten, Boeken & Apps" at bounding box center [484, 243] width 181 height 35
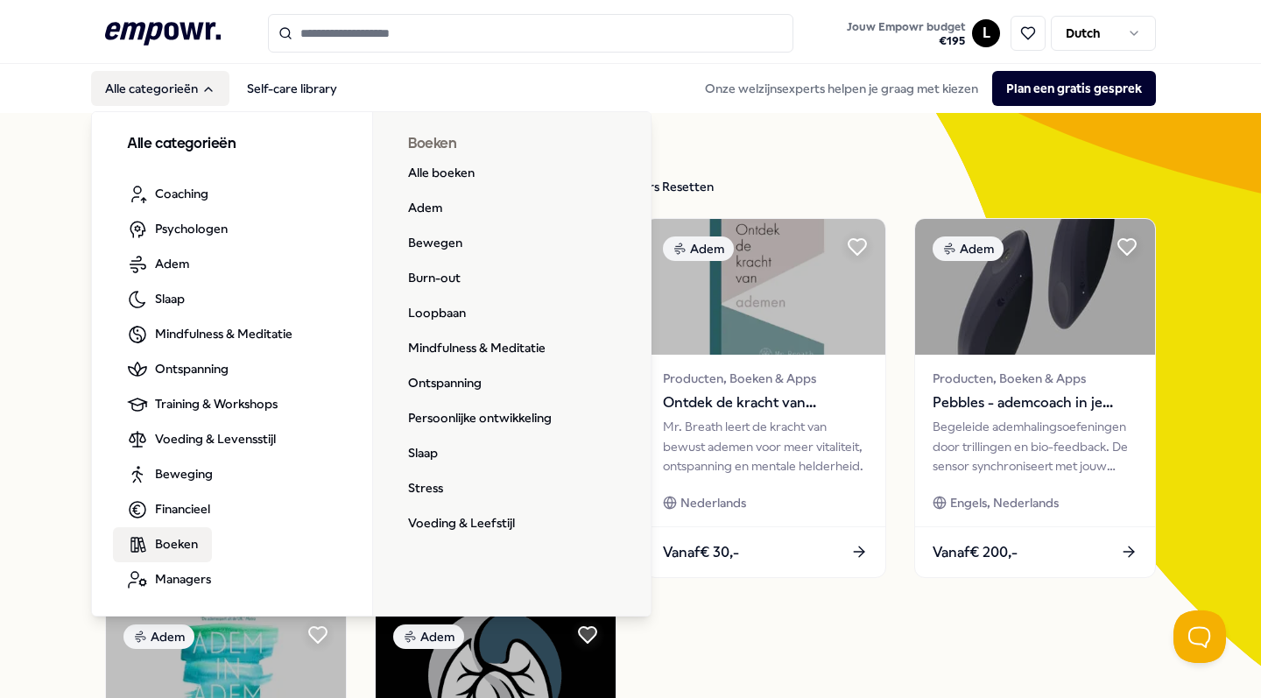
click at [0, 490] on div "6 Resultaten Filters Resetten Adem Prijs Locatie Taal Type Filters Resetten Ade…" at bounding box center [630, 596] width 1261 height 966
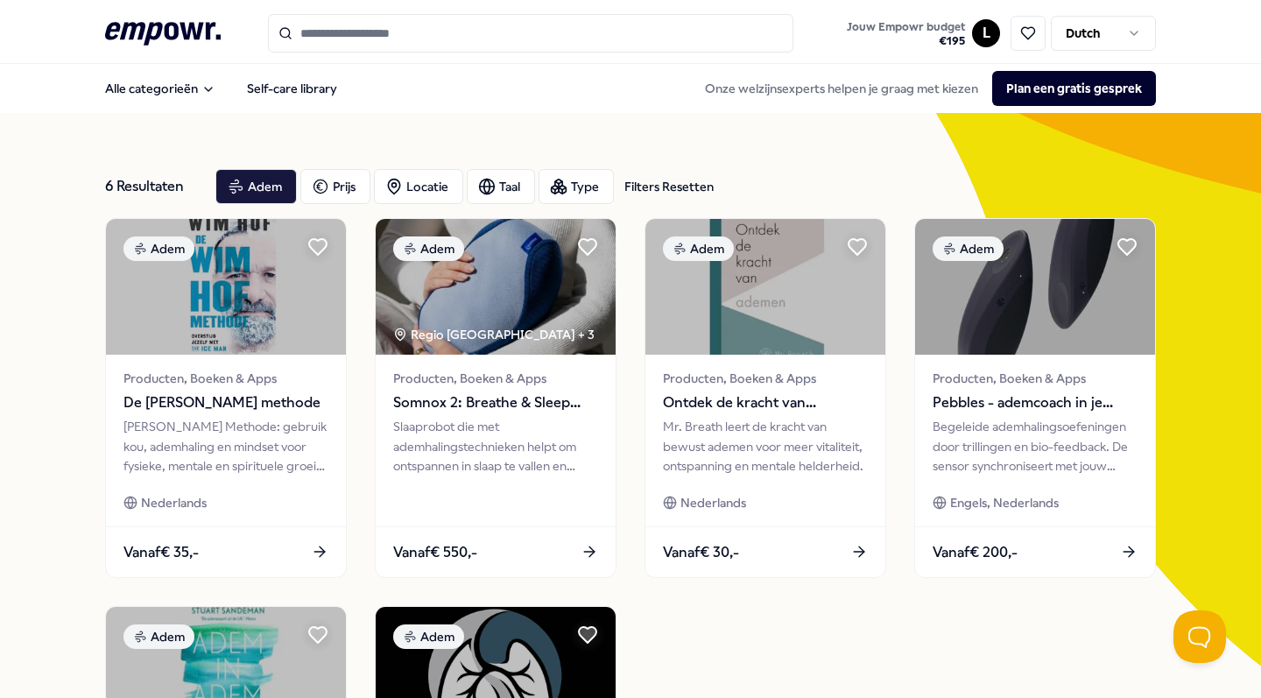
click at [146, 35] on icon ".empowr-logo_svg__cls-1{fill:#03032f}" at bounding box center [163, 34] width 116 height 32
